Goal: Information Seeking & Learning: Learn about a topic

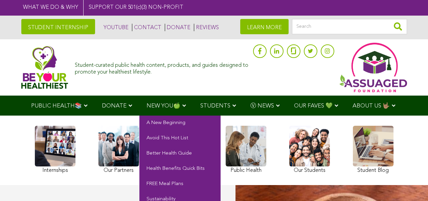
click at [151, 103] on span "NEW YOU🍏" at bounding box center [164, 106] width 34 height 6
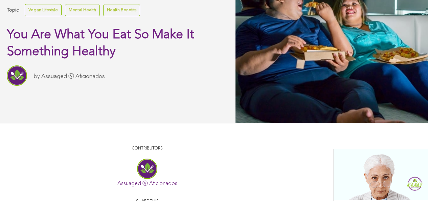
scroll to position [230, 0]
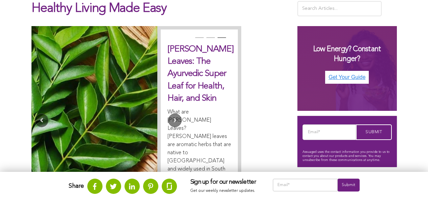
scroll to position [246, 0]
